Goal: Complete application form

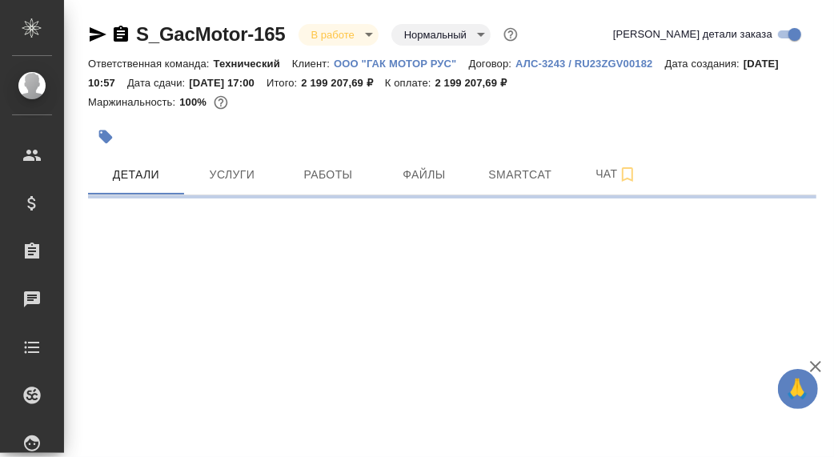
select select "RU"
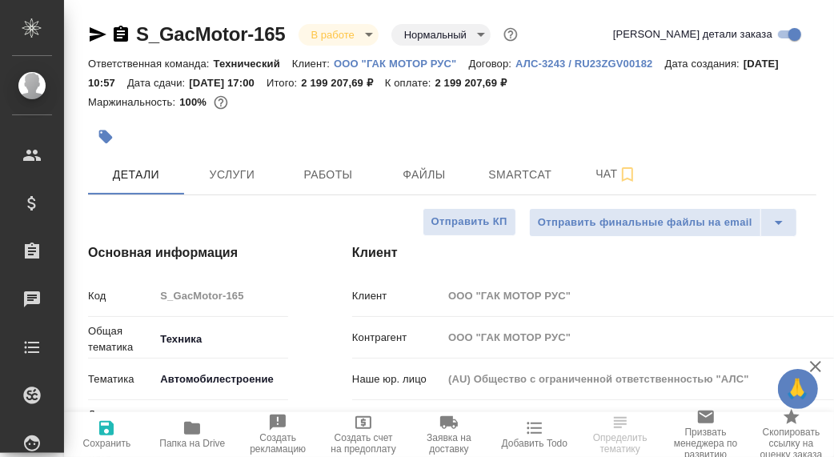
type textarea "x"
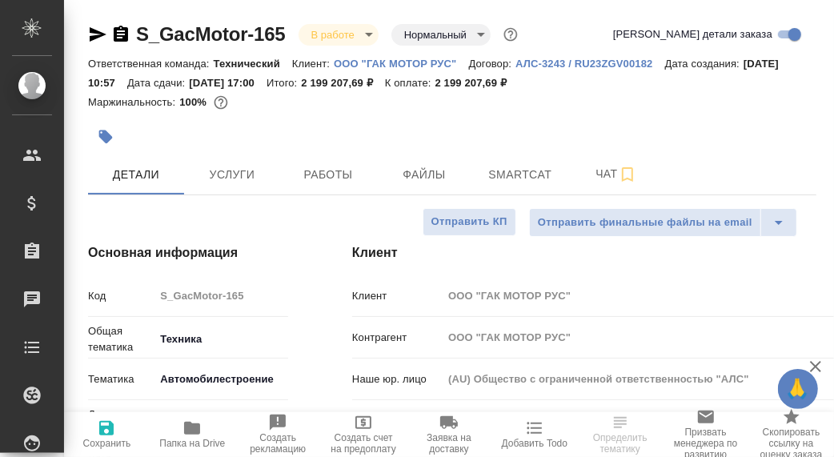
type textarea "x"
type input "[PERSON_NAME]"
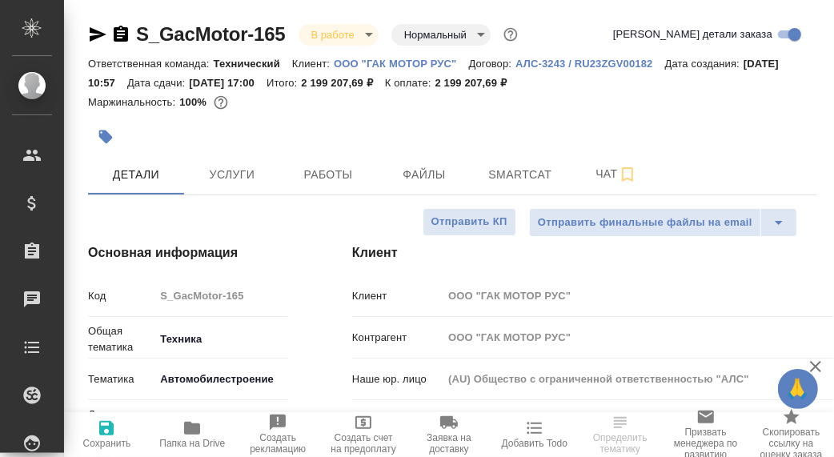
type input "[PERSON_NAME]"
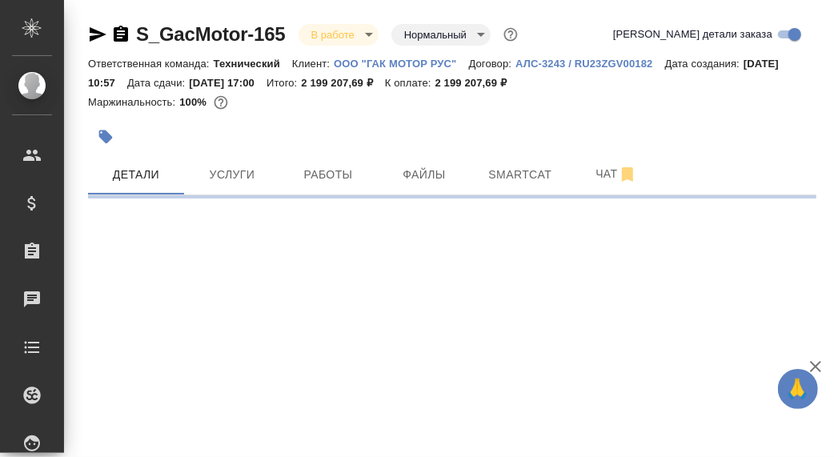
select select "RU"
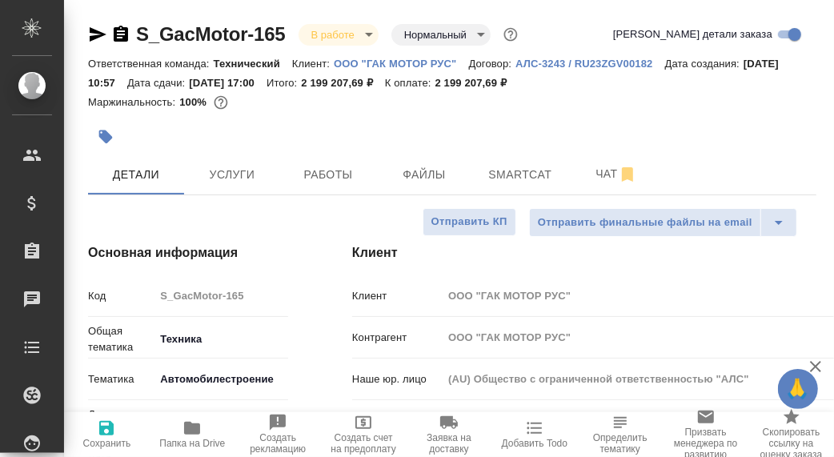
type textarea "x"
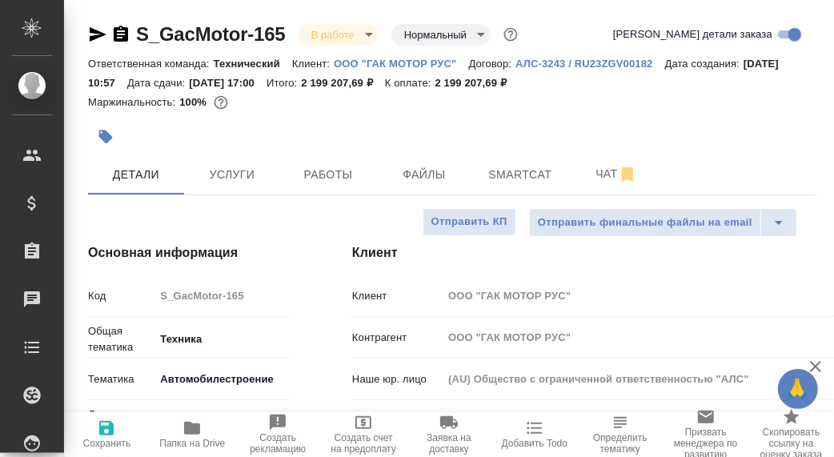
type textarea "x"
